Goal: Check status

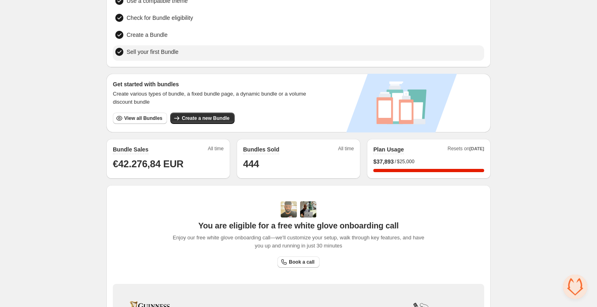
scroll to position [81, 0]
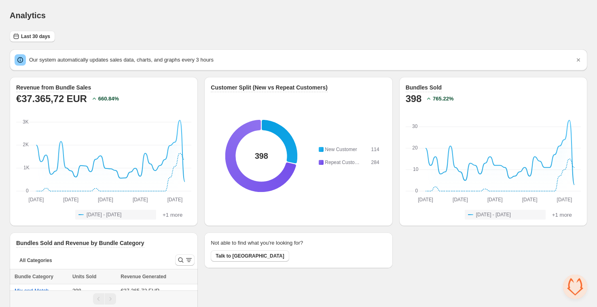
scroll to position [13, 0]
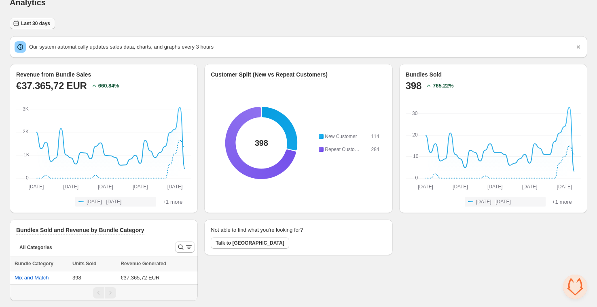
click at [44, 21] on span "Last 30 days" at bounding box center [35, 23] width 29 height 6
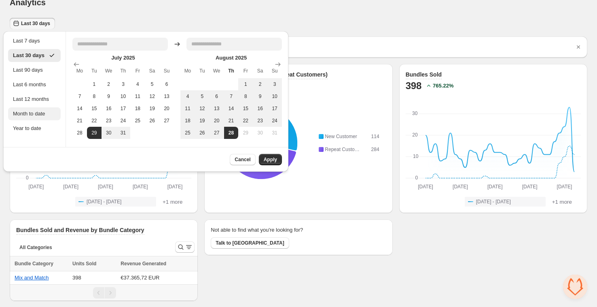
click at [37, 114] on div "Month to date" at bounding box center [34, 114] width 43 height 8
type input "**********"
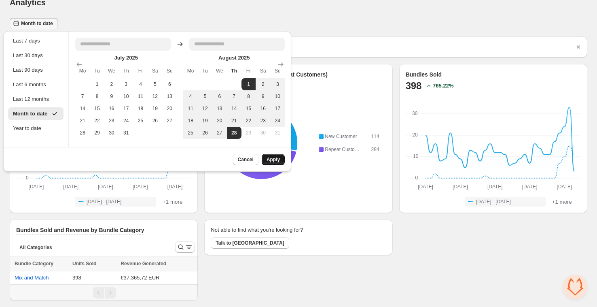
click at [278, 158] on span "Apply" at bounding box center [273, 159] width 13 height 6
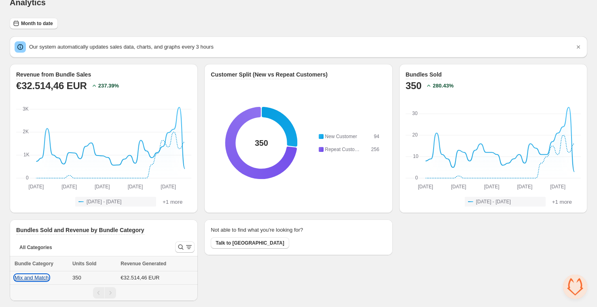
click at [27, 278] on button "Mix and Match" at bounding box center [32, 277] width 34 height 6
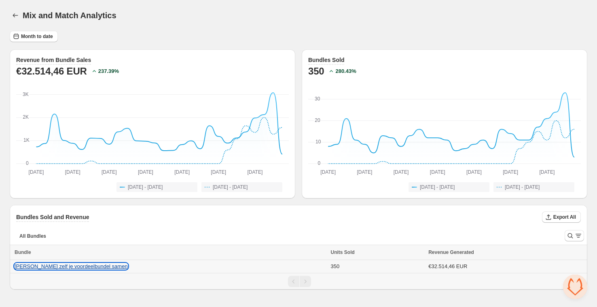
click at [64, 266] on button "[PERSON_NAME] zelf je voordeelbundel samen" at bounding box center [71, 266] width 113 height 6
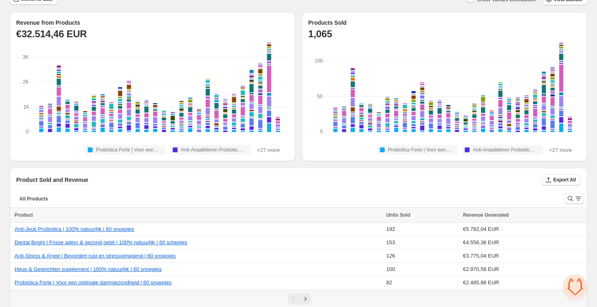
scroll to position [55, 0]
